Goal: Information Seeking & Learning: Learn about a topic

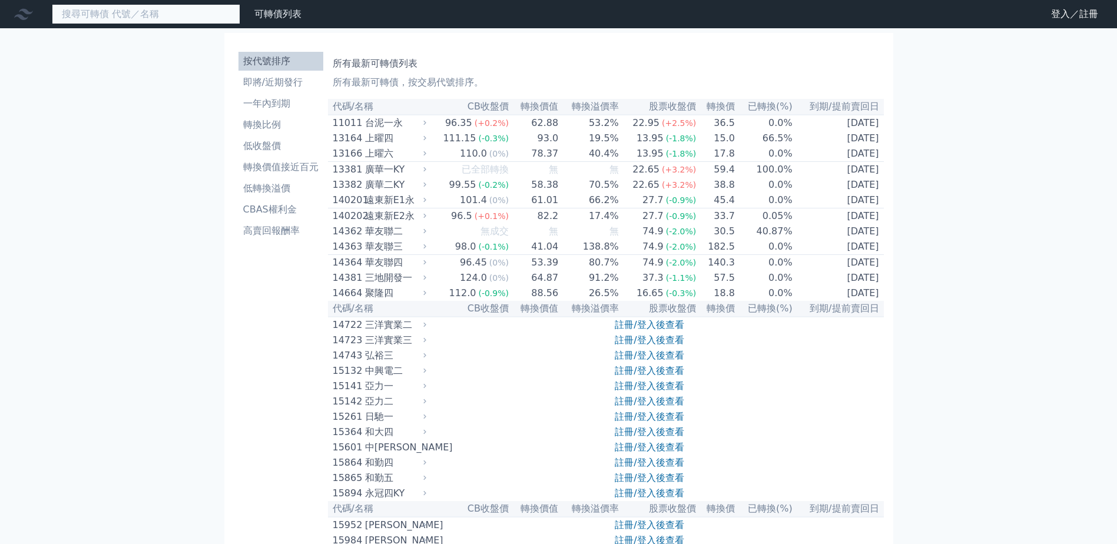
click at [130, 16] on input at bounding box center [146, 14] width 188 height 20
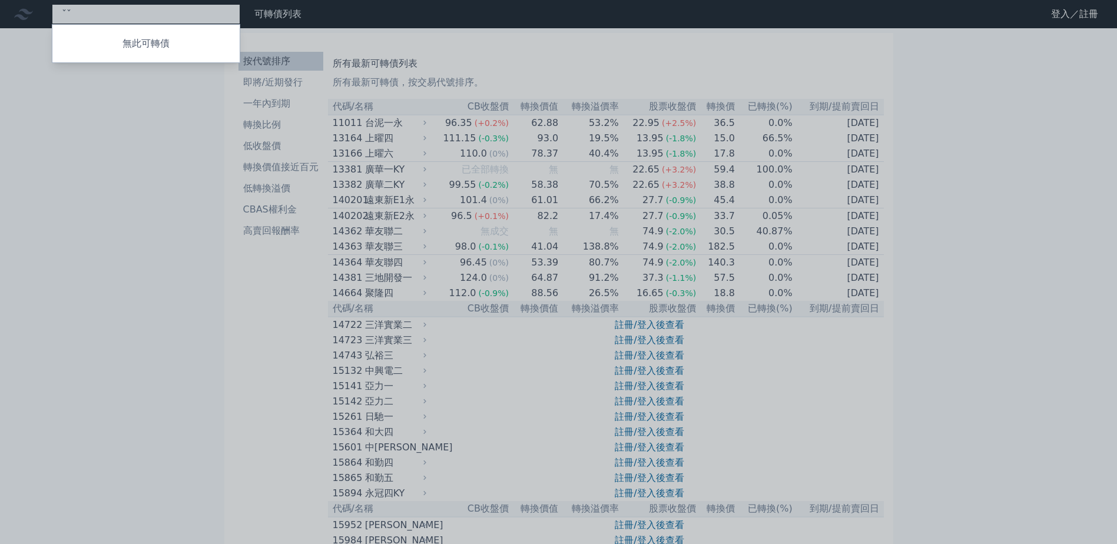
type input "ˇ"
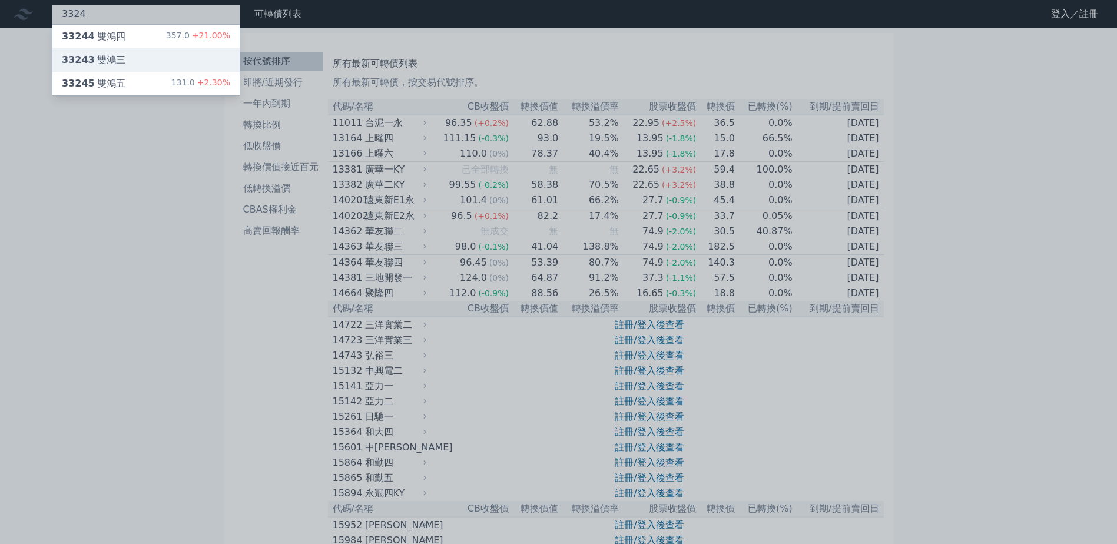
type input "3324"
click at [132, 58] on div "33243 雙鴻三" at bounding box center [145, 60] width 187 height 24
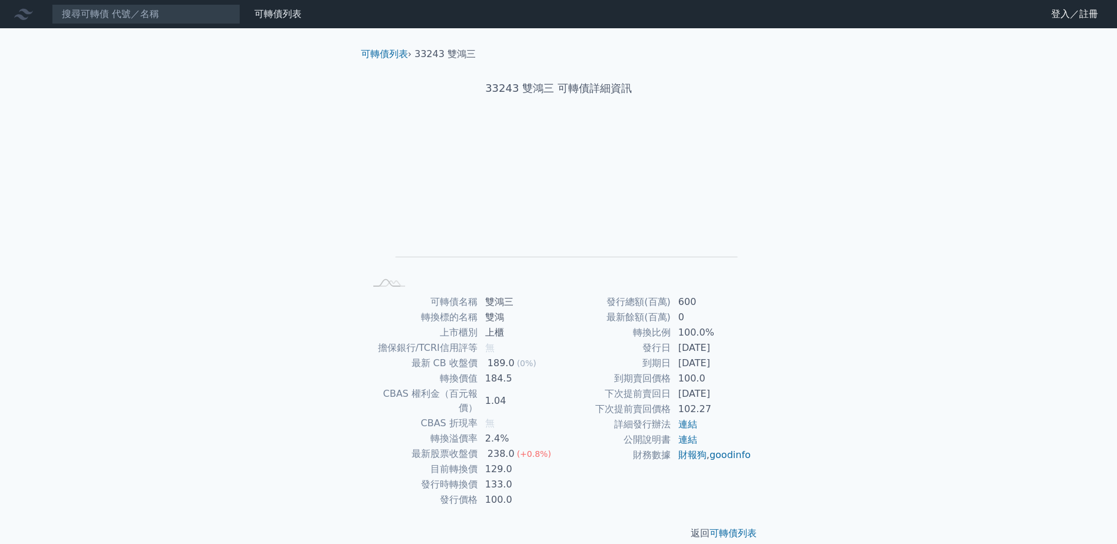
drag, startPoint x: 743, startPoint y: 401, endPoint x: 732, endPoint y: 318, distance: 83.1
click at [732, 318] on tbody "發行總額(百萬) 600 最新餘額(百萬) 0 轉換比例 100.0% 發行日 [DATE] 到期日 [DATE] 到期賣回價格 100.0 下次提前賣回日 …" at bounding box center [655, 378] width 193 height 168
click at [739, 382] on td "100.0" at bounding box center [711, 378] width 81 height 15
click at [129, 18] on input at bounding box center [146, 14] width 188 height 20
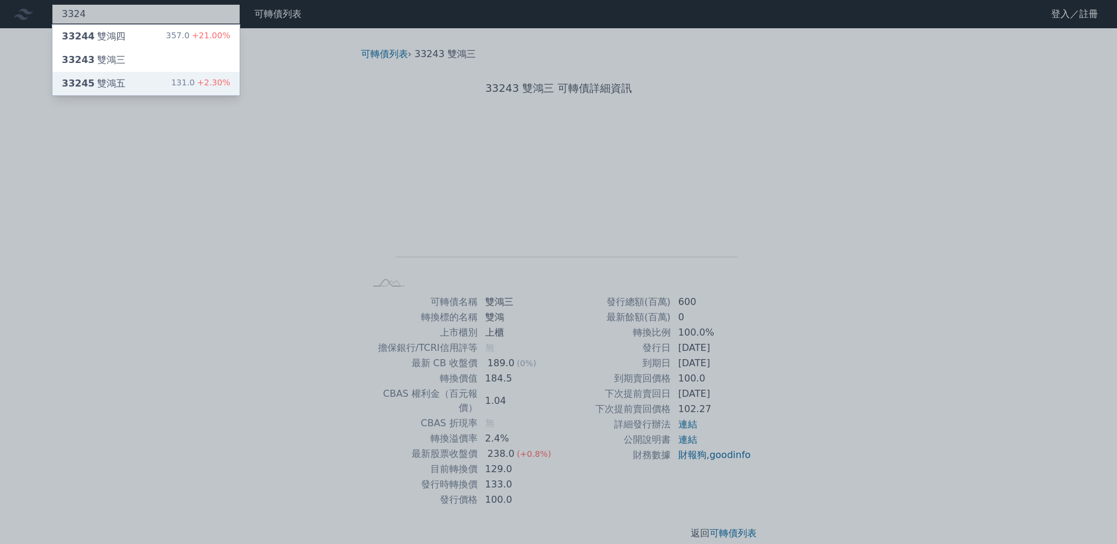
type input "3324"
click at [152, 80] on div "33245 雙鴻五 131.0 +2.30%" at bounding box center [145, 84] width 187 height 24
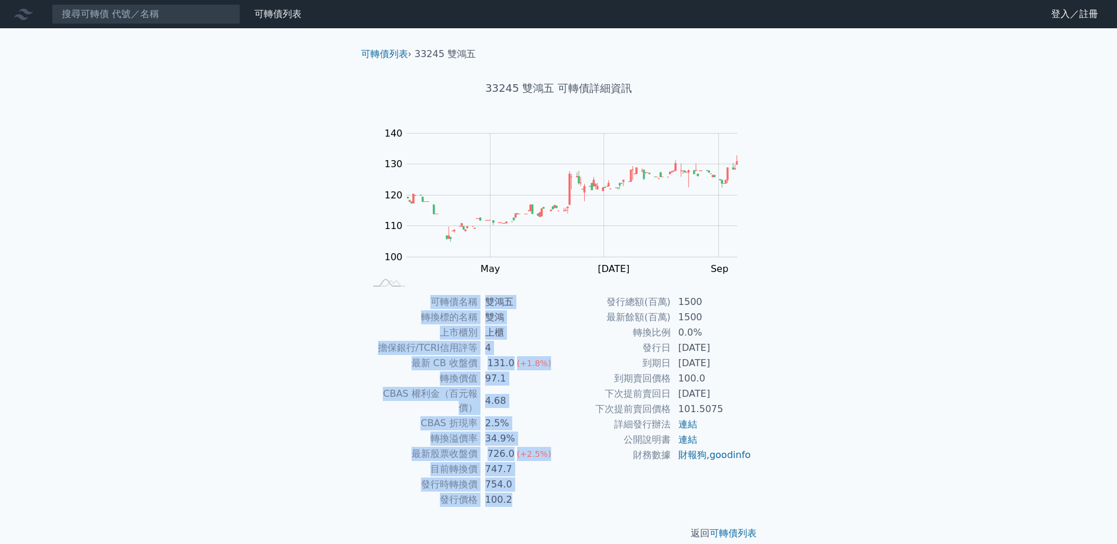
drag, startPoint x: 784, startPoint y: 410, endPoint x: 770, endPoint y: 283, distance: 127.9
click at [770, 283] on div "可轉債列表 › 33245 雙鴻五 33245 雙鴻五 可轉債詳細資訊 Zoom Out 100 90 95 100 105 110 115 120 150 …" at bounding box center [559, 293] width 452 height 531
click at [719, 381] on td "100.0" at bounding box center [711, 378] width 81 height 15
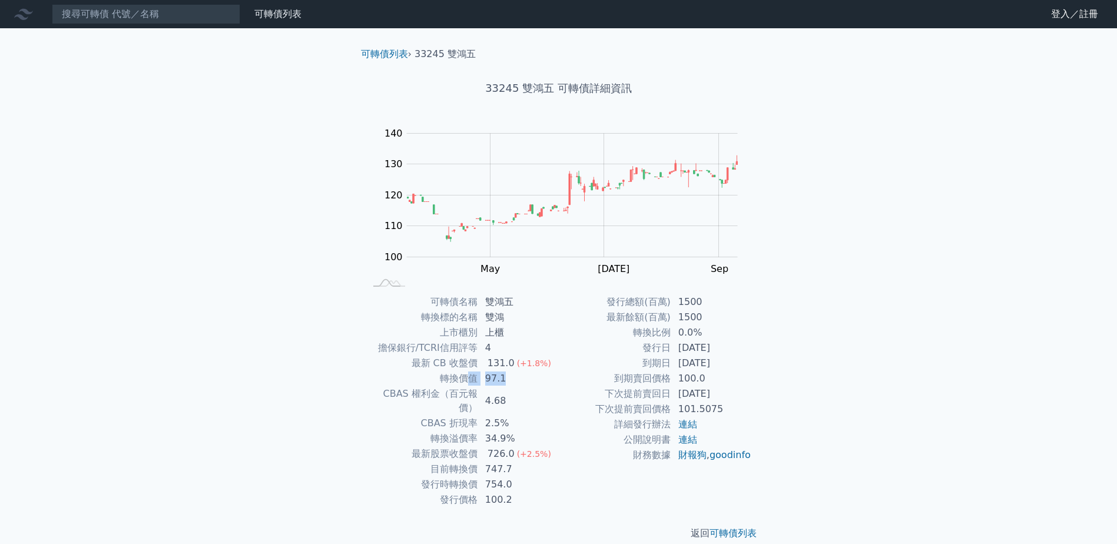
drag, startPoint x: 470, startPoint y: 381, endPoint x: 523, endPoint y: 383, distance: 53.0
click at [523, 383] on tr "轉換價值 97.1" at bounding box center [462, 378] width 193 height 15
drag, startPoint x: 507, startPoint y: 424, endPoint x: 561, endPoint y: 333, distance: 105.8
click at [484, 431] on td "34.9%" at bounding box center [518, 438] width 81 height 15
drag, startPoint x: 540, startPoint y: 490, endPoint x: 527, endPoint y: 464, distance: 29.2
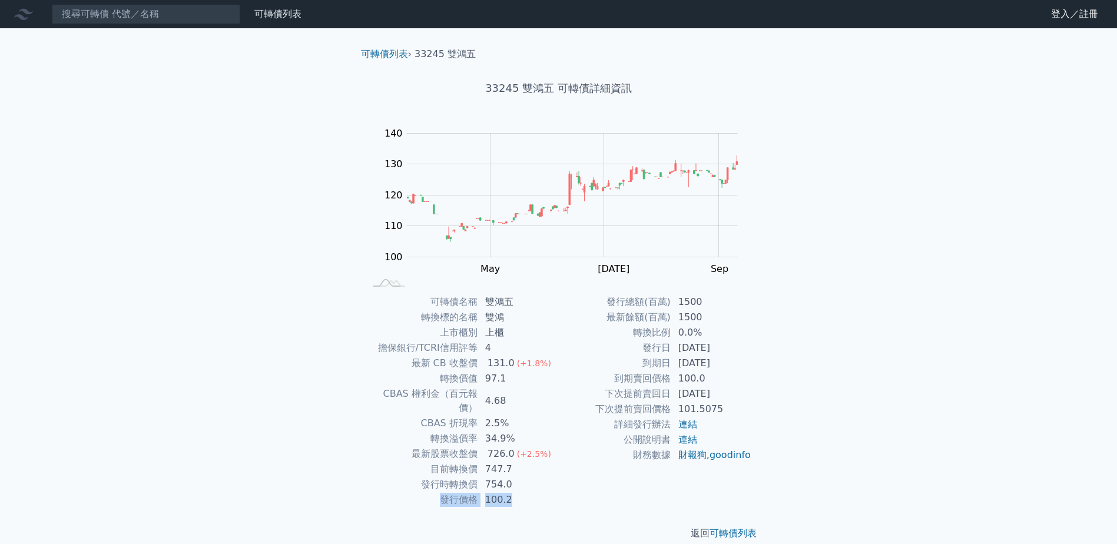
click at [527, 464] on tbody "可轉債名稱 雙鴻五 轉換標的名稱 雙鴻 上市櫃別 上櫃 擔保銀行/TCRI信用評等 4 最新 CB 收盤價 131.0 (+1.8%) 轉換價值 97.1 C…" at bounding box center [462, 400] width 193 height 213
click at [599, 480] on div "發行總額(百萬) 1500 最新餘額(百萬) 1500 轉換比例 0.0% 發行日 [DATE] 到期日 [DATE] 到期賣回價格 100.0 下次提前賣回…" at bounding box center [655, 400] width 193 height 213
